Goal: Task Accomplishment & Management: Use online tool/utility

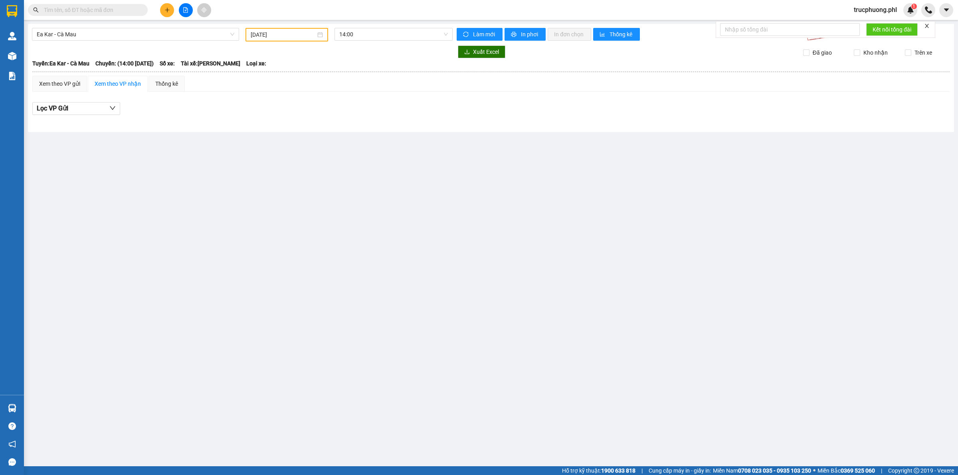
click at [267, 34] on input "[DATE]" at bounding box center [283, 34] width 65 height 9
click at [307, 48] on button "2025" at bounding box center [307, 50] width 13 height 16
click at [434, 86] on div "Xem theo VP gửi Xem theo VP nhận Thống kê" at bounding box center [490, 84] width 917 height 16
click at [285, 32] on input "[DATE]" at bounding box center [283, 34] width 65 height 9
click at [275, 125] on div "2025" at bounding box center [266, 125] width 24 height 10
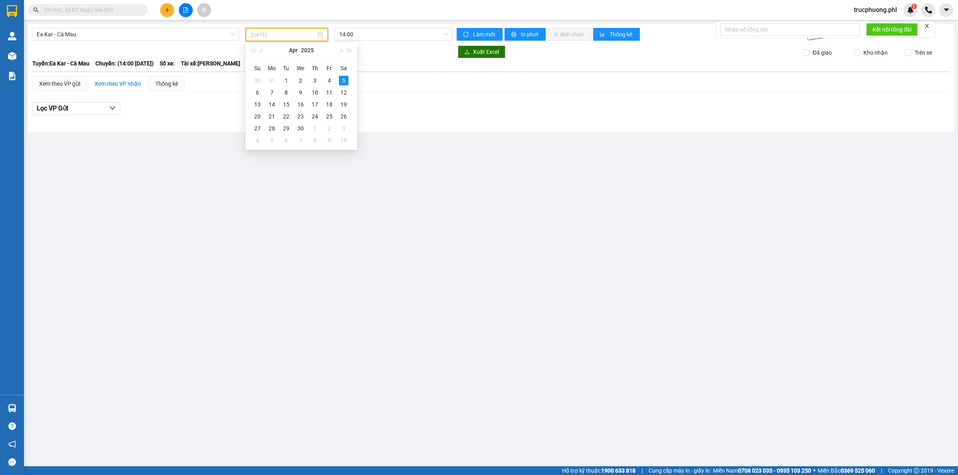
type input "[DATE]"
click at [200, 38] on span "Ea Kar - Cà Mau" at bounding box center [136, 34] width 198 height 12
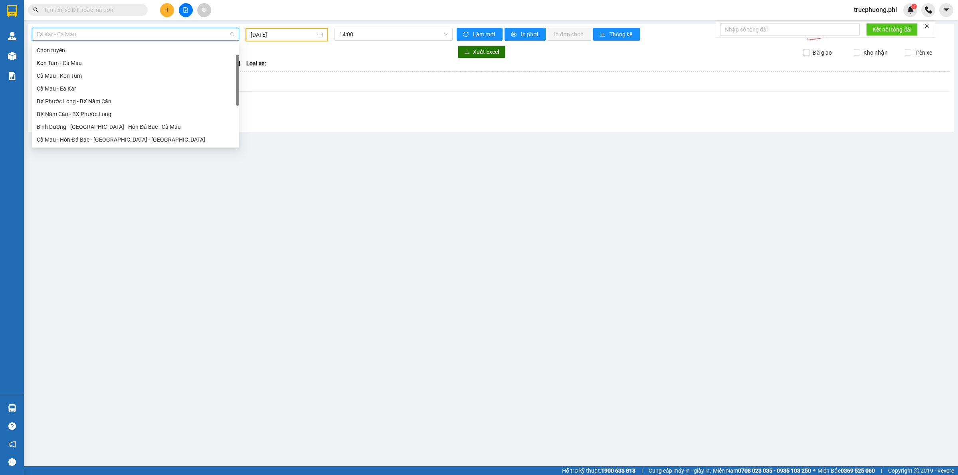
scroll to position [13, 0]
click at [83, 50] on div "Kon Tum - Cà Mau" at bounding box center [136, 50] width 198 height 9
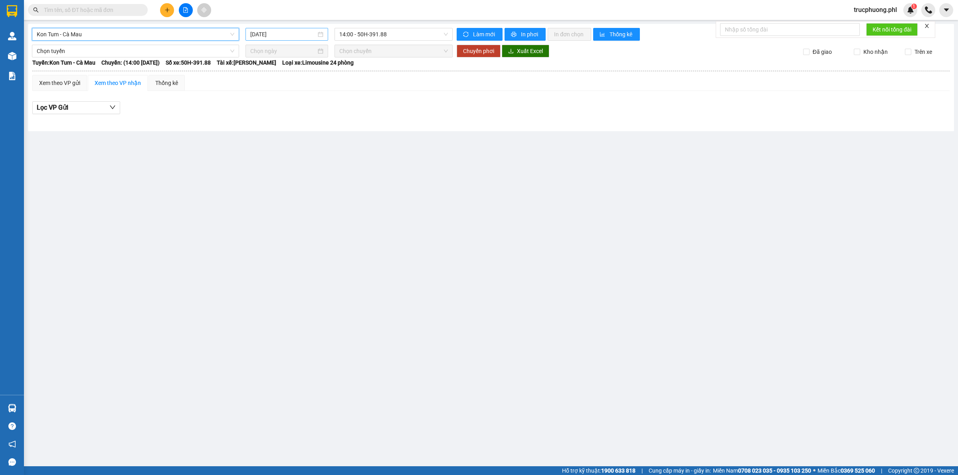
click at [285, 32] on input "[DATE]" at bounding box center [283, 34] width 66 height 9
click at [315, 92] on div "9" at bounding box center [315, 93] width 10 height 10
type input "[DATE]"
click at [165, 31] on span "Kon Tum - Cà Mau" at bounding box center [136, 34] width 198 height 12
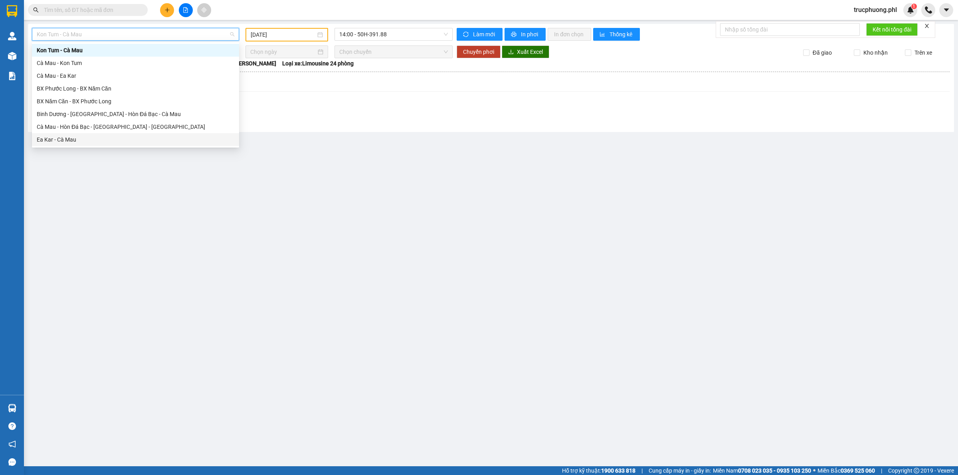
click at [104, 138] on div "Ea Kar - Cà Mau" at bounding box center [136, 139] width 198 height 9
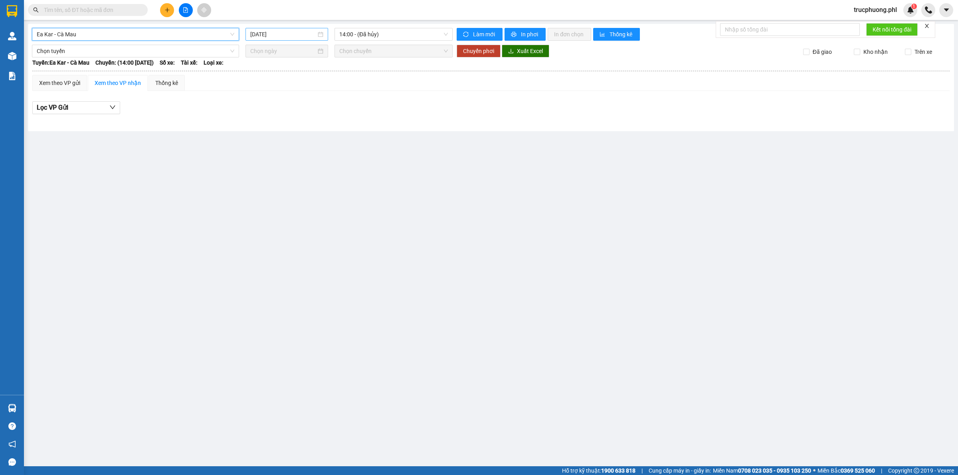
click at [266, 36] on input "[DATE]" at bounding box center [283, 34] width 66 height 9
click at [327, 91] on div "10" at bounding box center [329, 93] width 10 height 10
click at [305, 36] on input "[DATE]" at bounding box center [283, 34] width 65 height 9
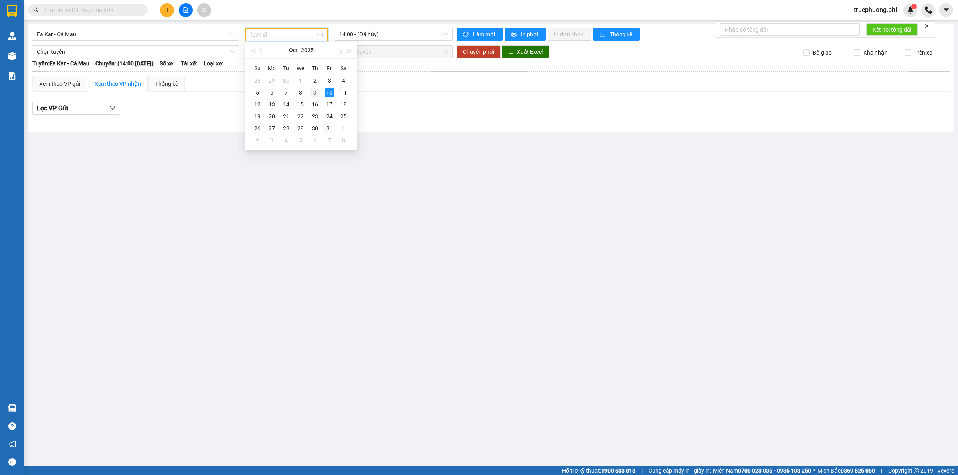
click at [313, 91] on div "9" at bounding box center [315, 93] width 10 height 10
type input "[DATE]"
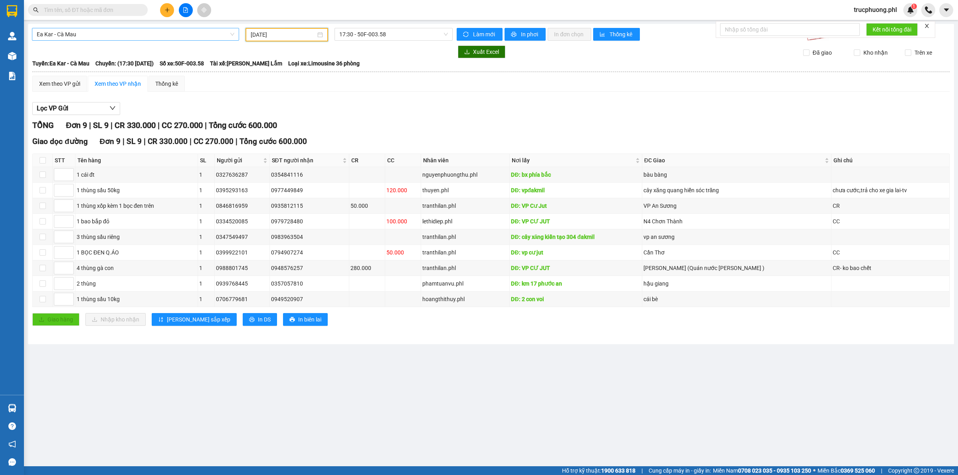
click at [108, 34] on span "Ea Kar - Cà Mau" at bounding box center [136, 34] width 198 height 12
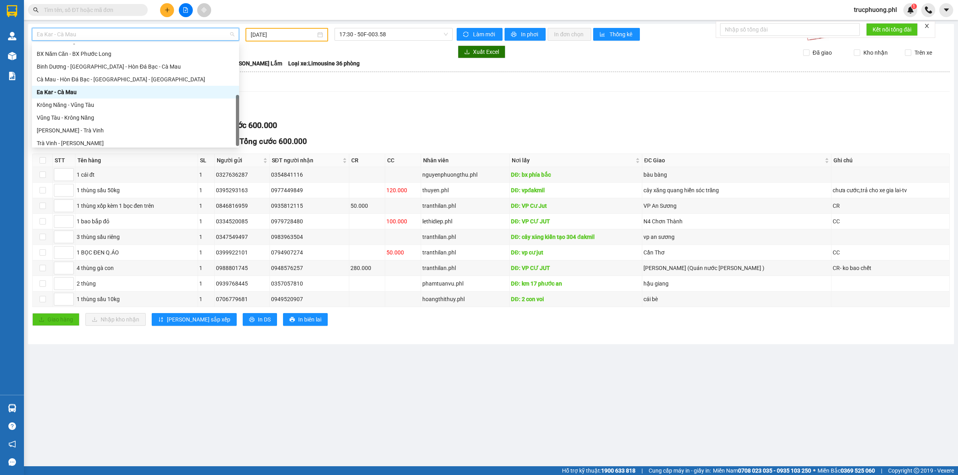
scroll to position [64, 0]
click at [94, 124] on div "[PERSON_NAME] - Trà Vinh" at bounding box center [136, 127] width 198 height 9
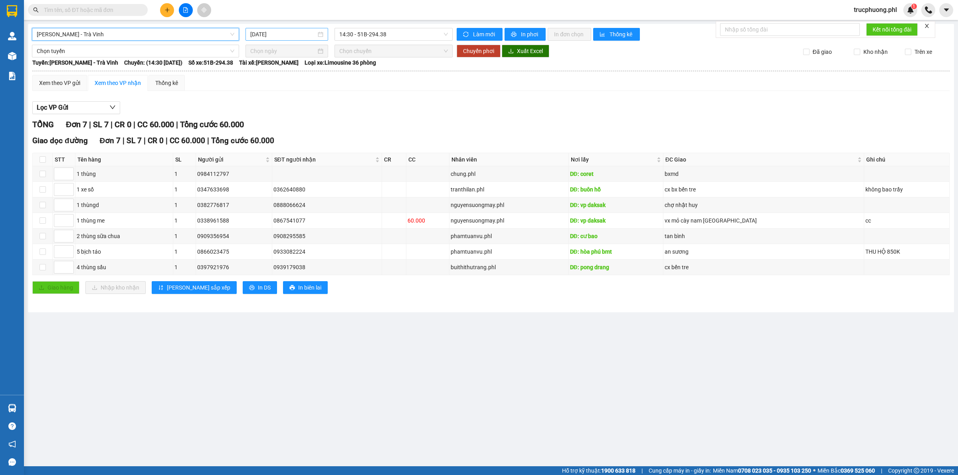
click at [312, 29] on div "[DATE]" at bounding box center [286, 34] width 83 height 13
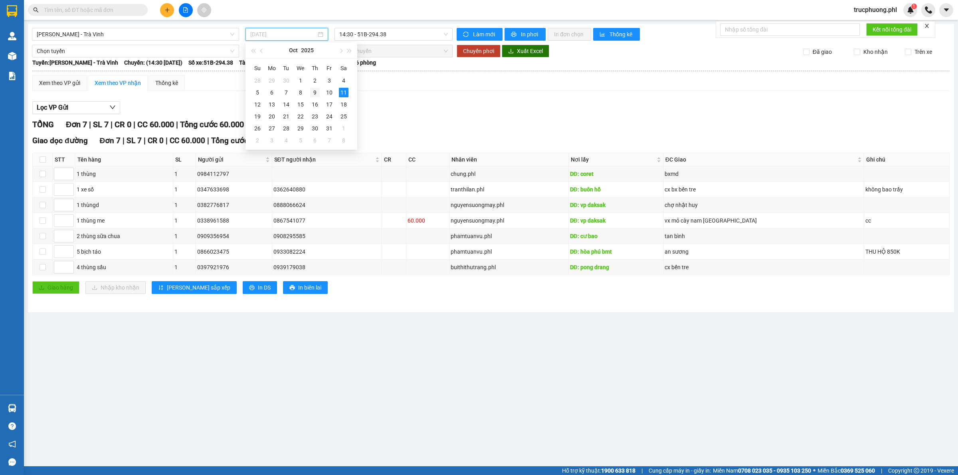
click at [310, 91] on div "9" at bounding box center [315, 93] width 10 height 10
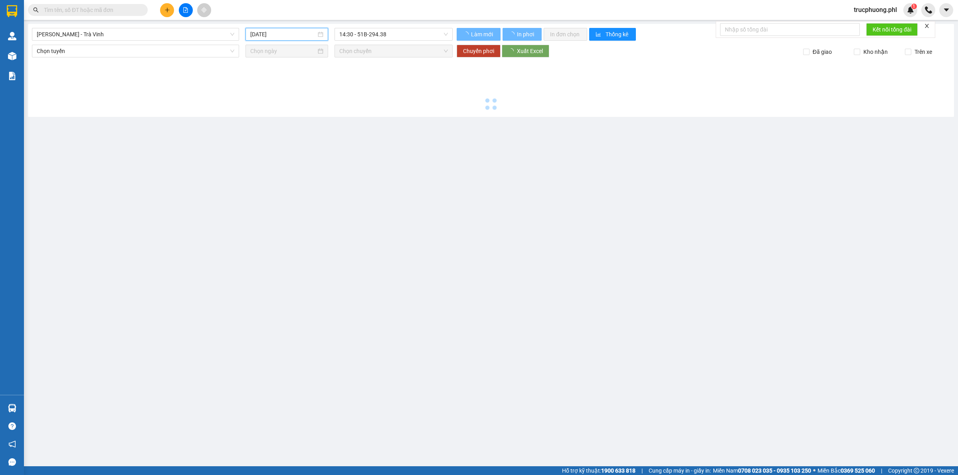
type input "[DATE]"
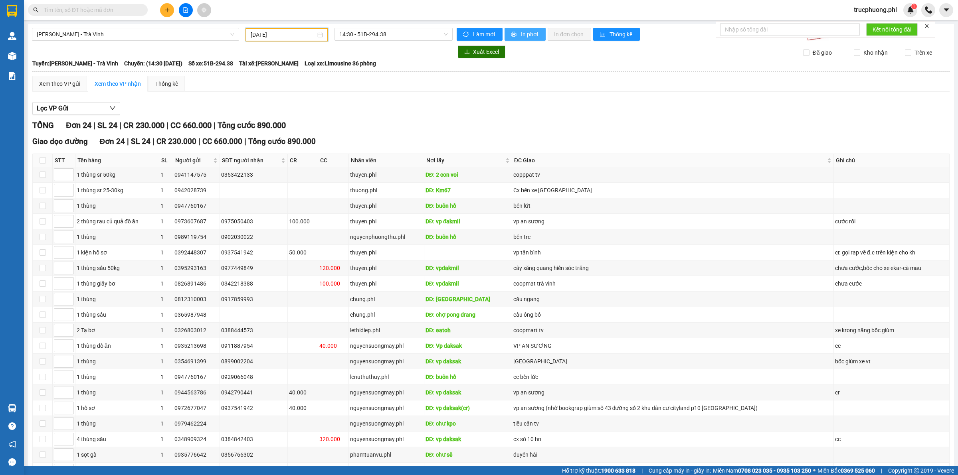
click at [526, 34] on span "In phơi" at bounding box center [530, 34] width 18 height 9
click at [134, 32] on span "[PERSON_NAME] - Trà Vinh" at bounding box center [136, 34] width 198 height 12
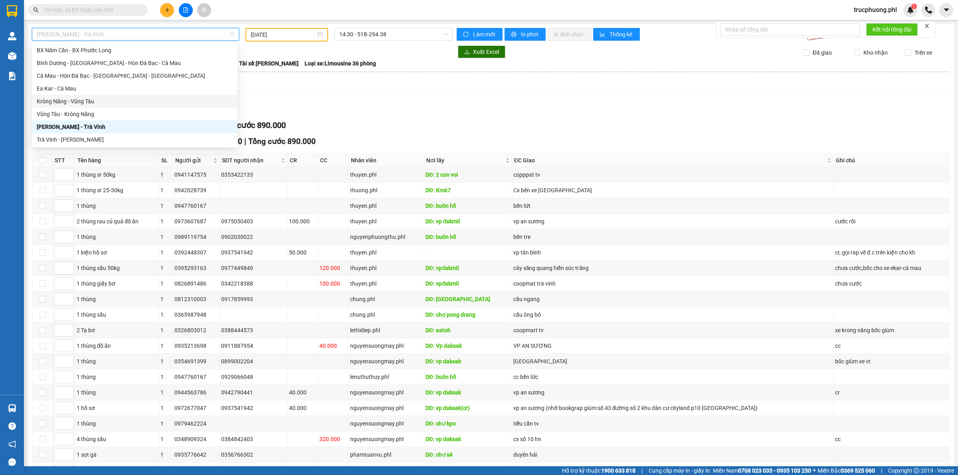
click at [90, 101] on div "Krông Năng - Vũng Tàu" at bounding box center [135, 101] width 196 height 9
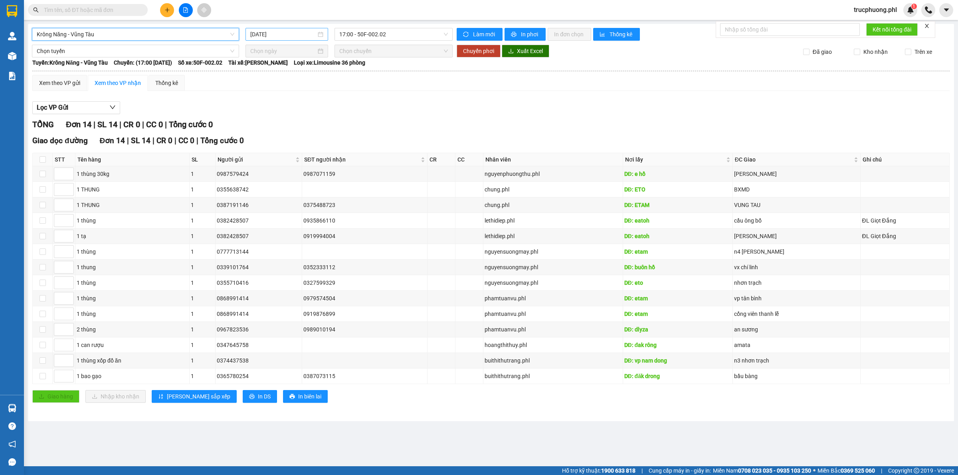
click at [293, 34] on input "[DATE]" at bounding box center [283, 34] width 66 height 9
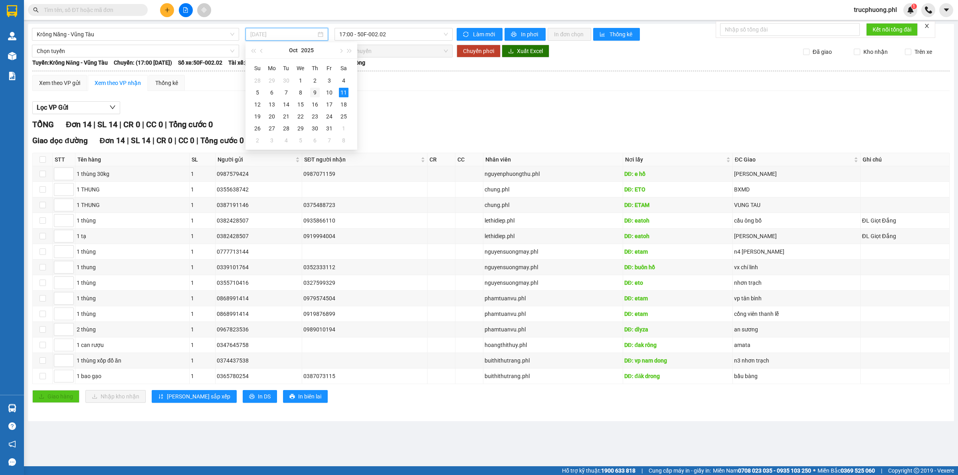
click at [314, 93] on div "9" at bounding box center [315, 93] width 10 height 10
type input "[DATE]"
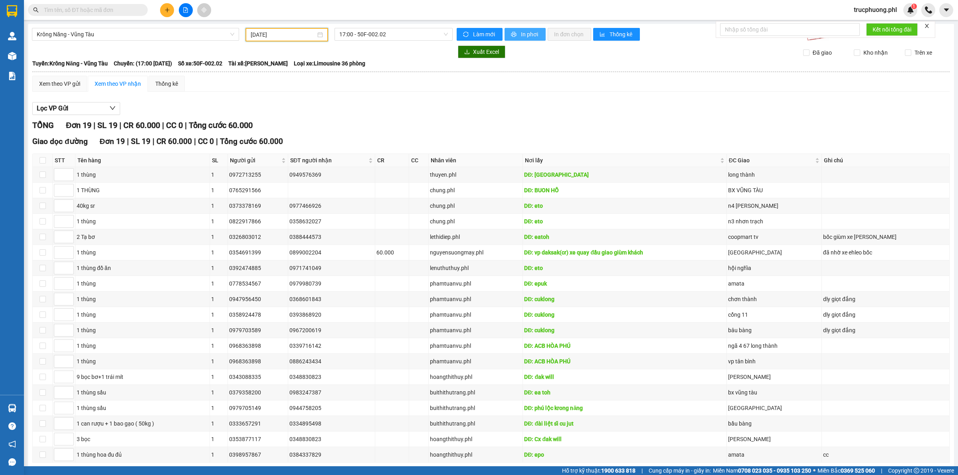
click at [511, 32] on icon "printer" at bounding box center [514, 35] width 6 height 6
click at [184, 35] on span "Krông Năng - Vũng Tàu" at bounding box center [136, 34] width 198 height 12
